Goal: Task Accomplishment & Management: Use online tool/utility

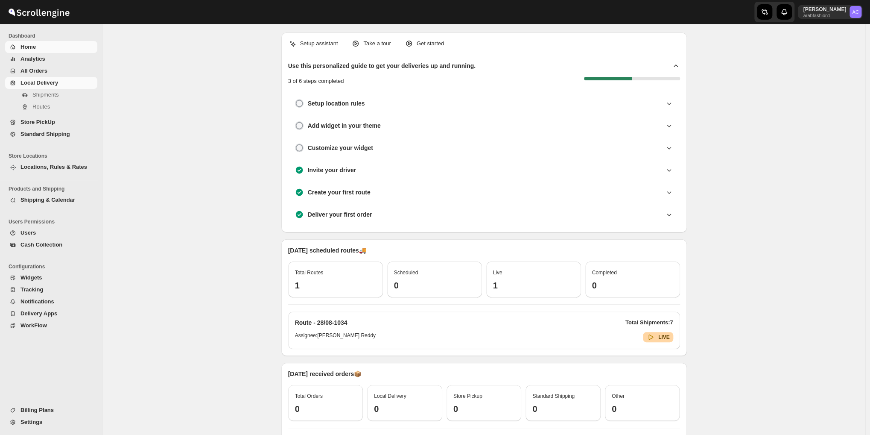
click at [41, 81] on span "Local Delivery" at bounding box center [39, 82] width 38 height 6
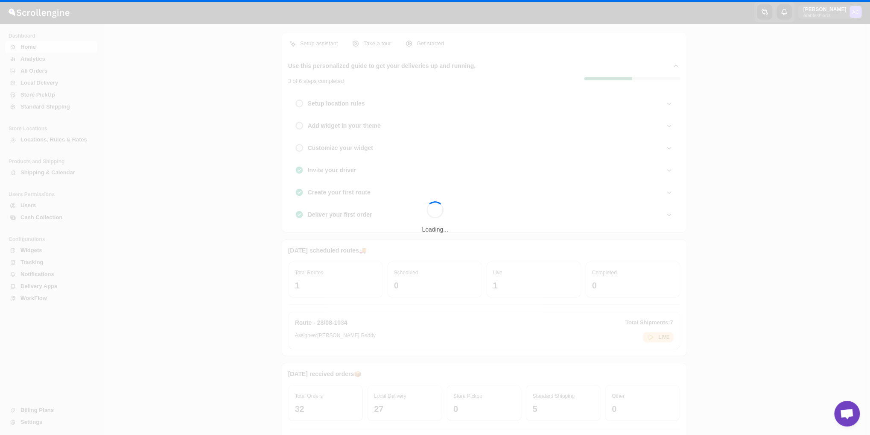
scroll to position [1015, 0]
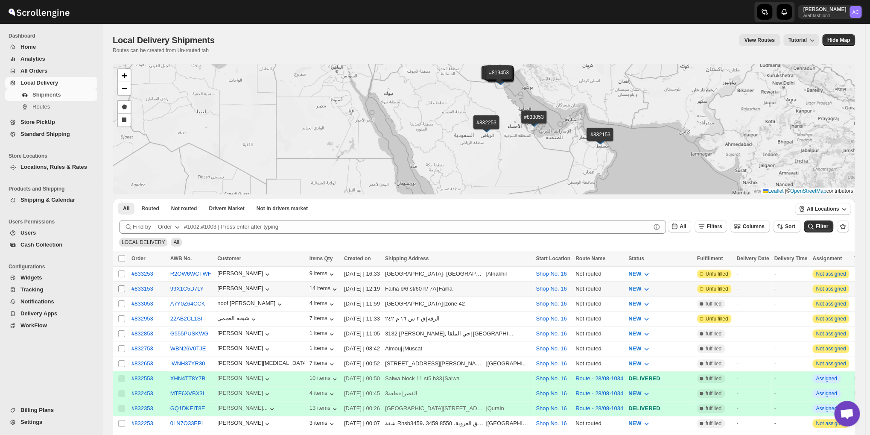
click at [123, 289] on input "Select shipment" at bounding box center [121, 288] width 7 height 7
checkbox input "true"
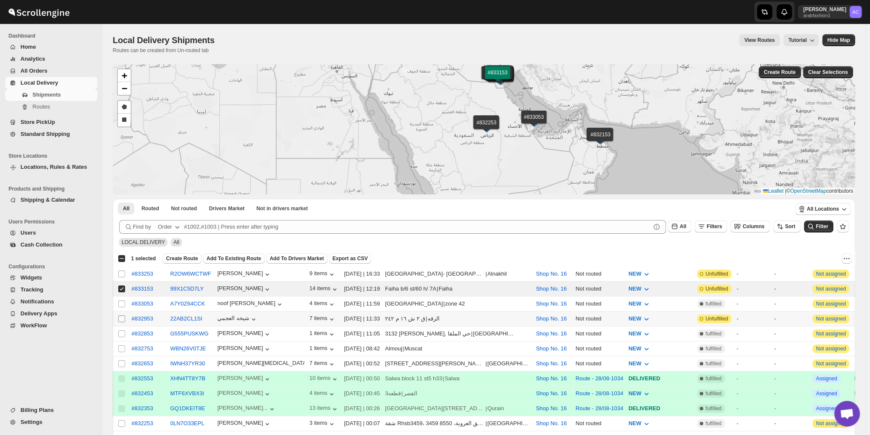
click at [121, 318] on input "Select shipment" at bounding box center [121, 318] width 7 height 7
checkbox input "true"
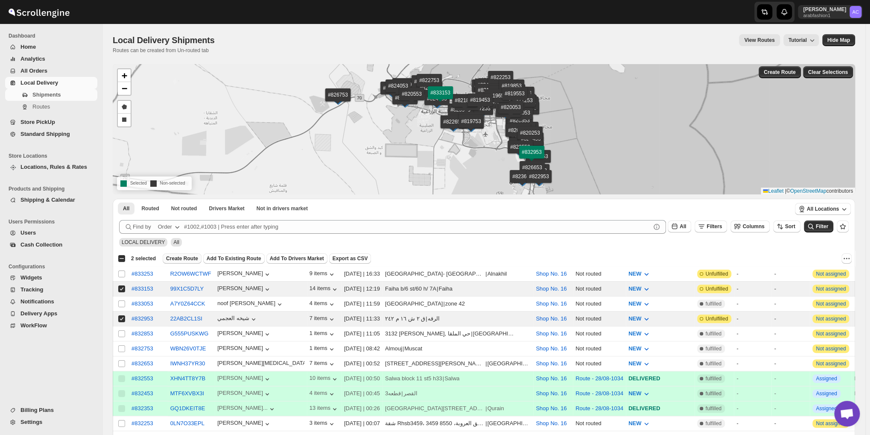
click at [168, 259] on span "Create Route" at bounding box center [182, 258] width 32 height 7
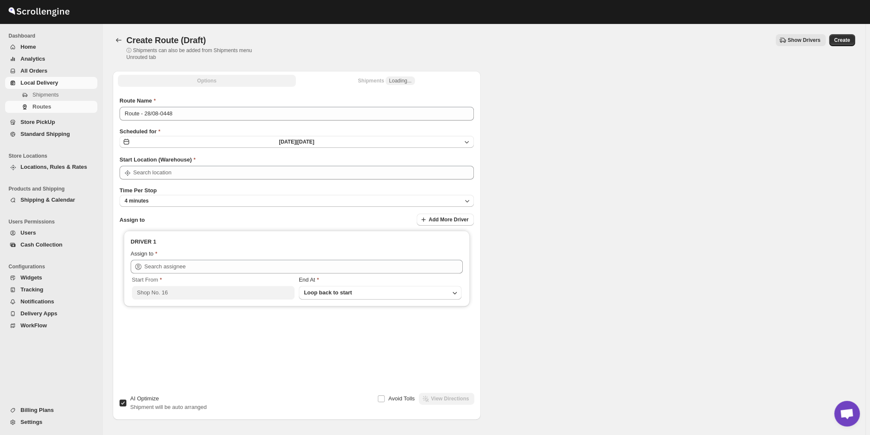
type input "Shop No. 16"
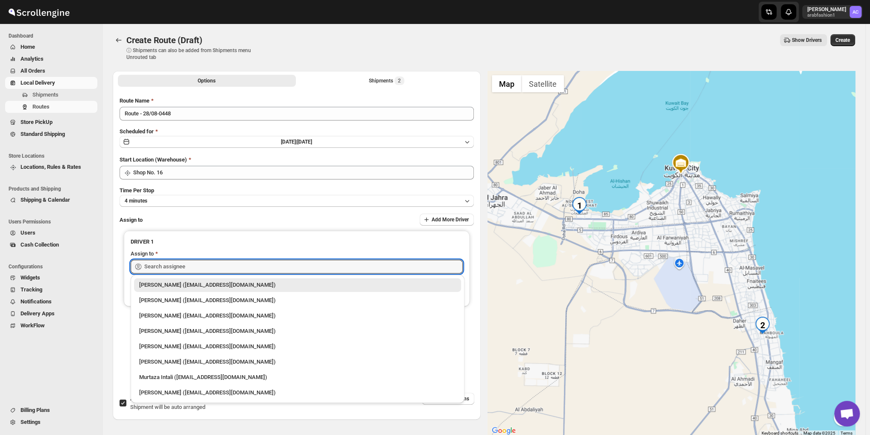
click at [168, 260] on input "text" at bounding box center [303, 267] width 319 height 14
click at [208, 393] on div "[PERSON_NAME] ([EMAIL_ADDRESS][DOMAIN_NAME])" at bounding box center [297, 392] width 317 height 9
type input "[PERSON_NAME] ([EMAIL_ADDRESS][DOMAIN_NAME])"
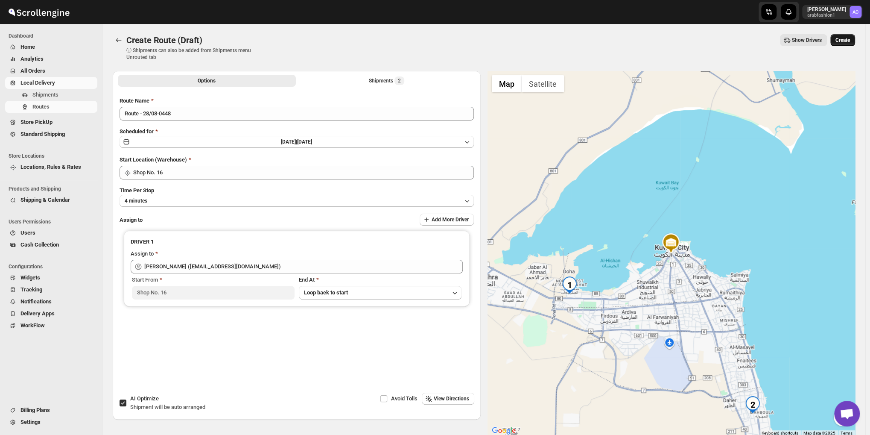
click at [850, 41] on span "Create" at bounding box center [843, 40] width 15 height 7
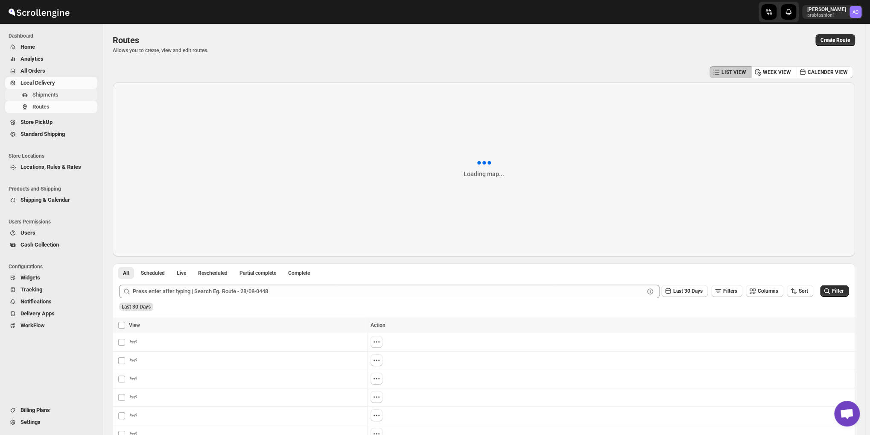
click at [53, 96] on span "Shipments" at bounding box center [45, 94] width 26 height 6
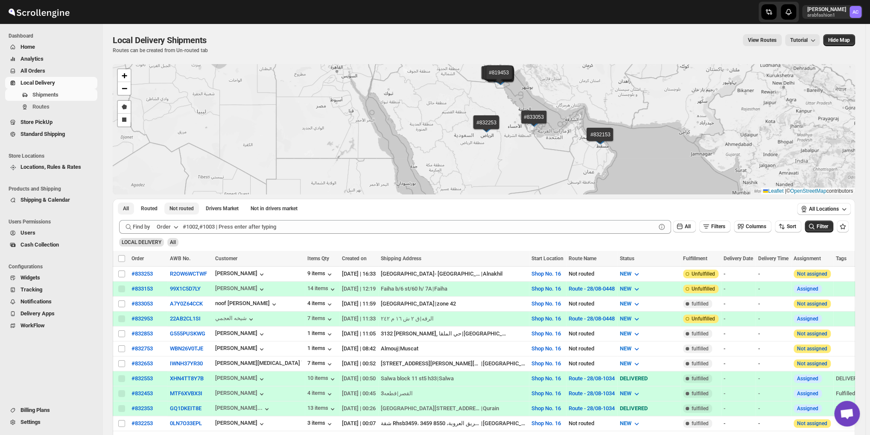
click at [176, 208] on span "Not routed" at bounding box center [182, 208] width 24 height 7
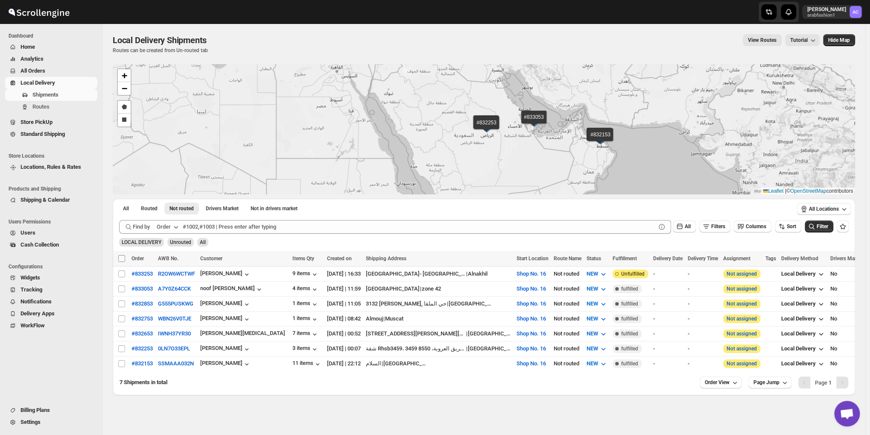
click at [122, 256] on input "Select all shipments" at bounding box center [121, 258] width 7 height 7
checkbox input "true"
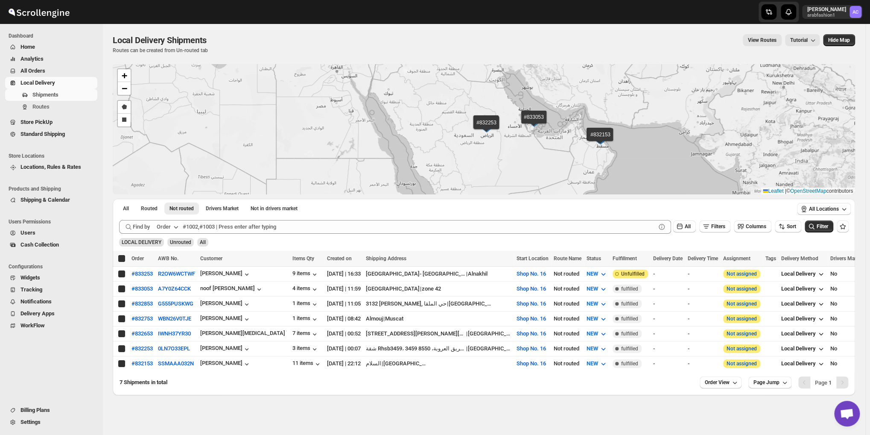
checkbox input "true"
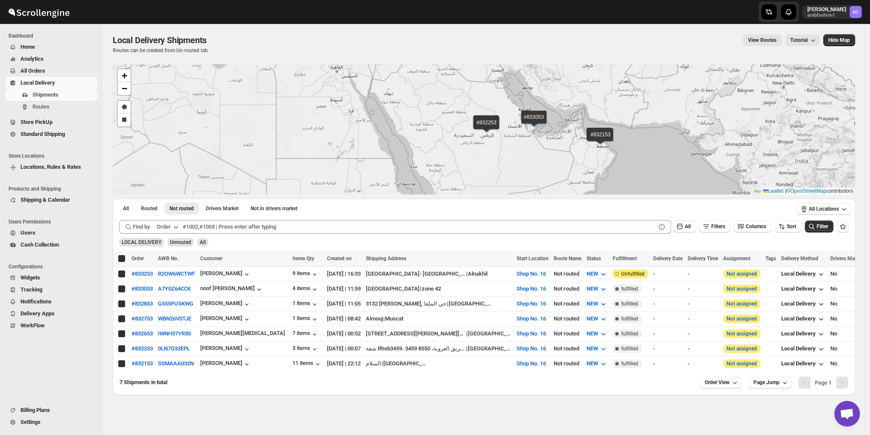
checkbox input "true"
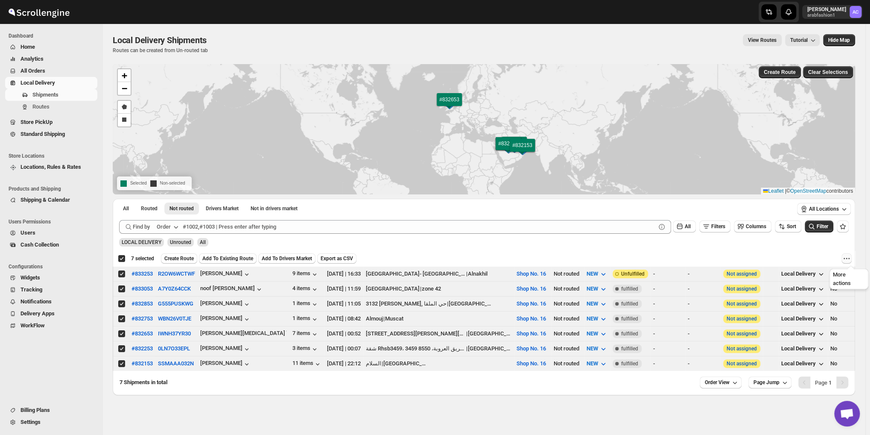
click at [851, 257] on icon "More actions" at bounding box center [846, 258] width 9 height 9
click at [798, 289] on span "MOVE TO STANDARD SHIPPING" at bounding box center [811, 289] width 79 height 6
checkbox input "false"
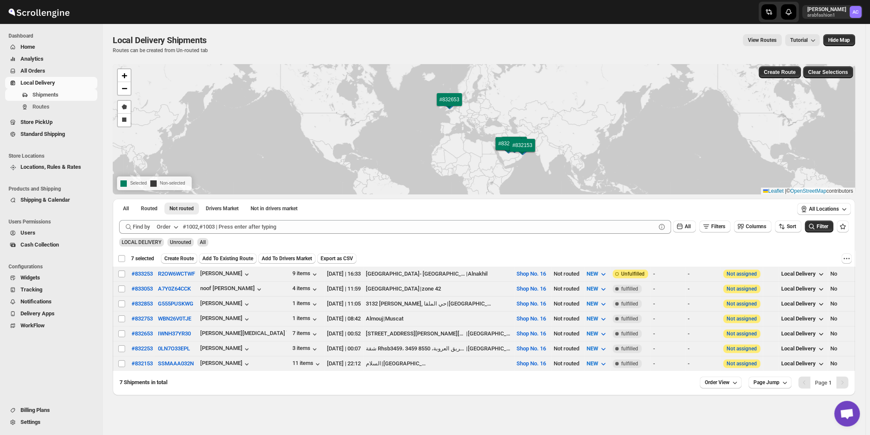
checkbox input "false"
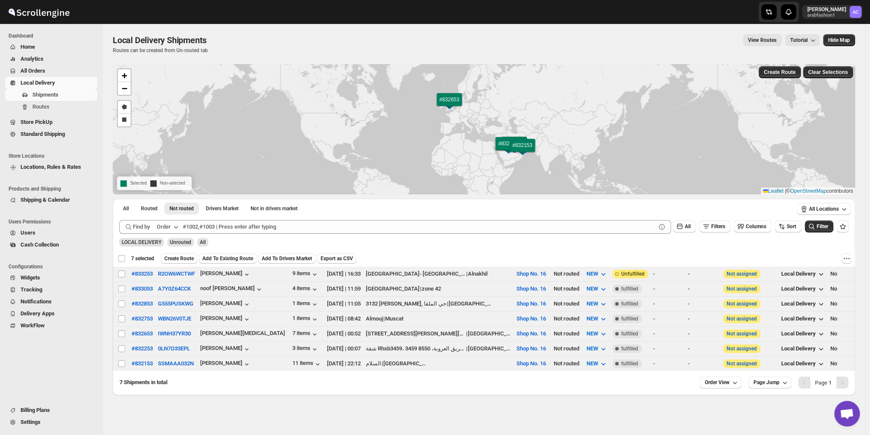
checkbox input "false"
